Goal: Task Accomplishment & Management: Manage account settings

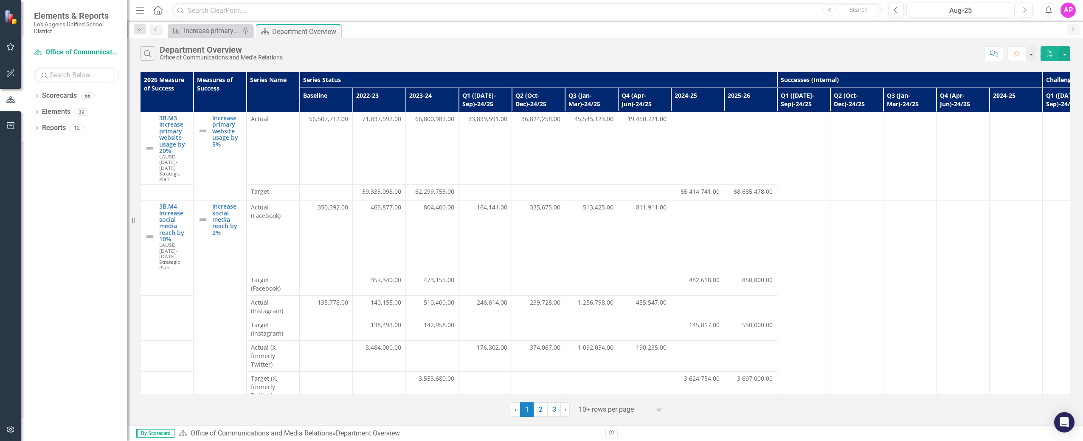
click at [1074, 8] on div "AP" at bounding box center [1068, 10] width 15 height 15
click at [1038, 104] on link "Logout Log Out" at bounding box center [1042, 107] width 67 height 16
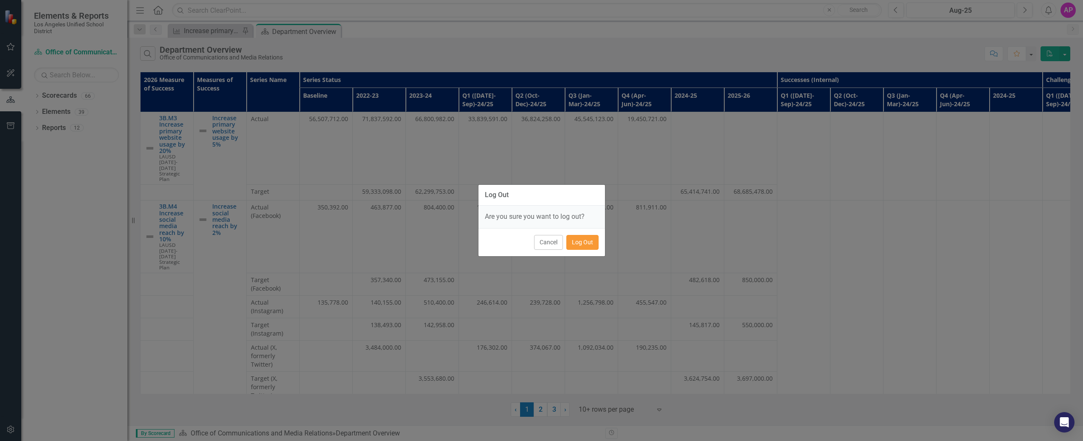
click at [589, 244] on button "Log Out" at bounding box center [583, 242] width 32 height 15
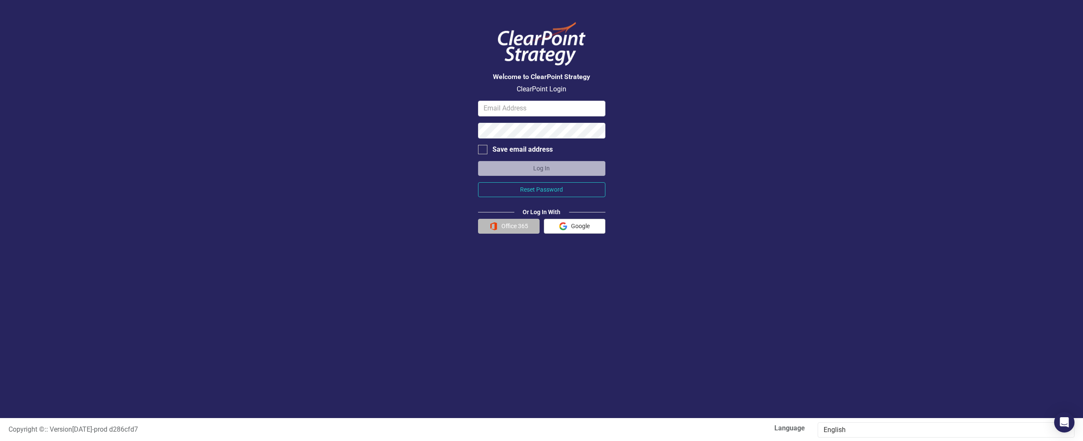
click at [505, 228] on button "Office 365" at bounding box center [509, 226] width 62 height 15
